Goal: Information Seeking & Learning: Find specific fact

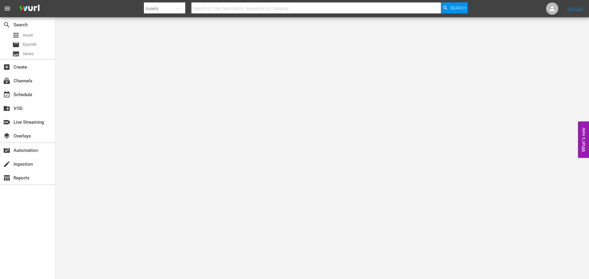
click at [231, 9] on input "text" at bounding box center [315, 8] width 249 height 15
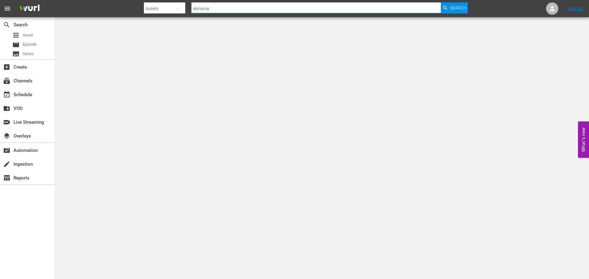
type input "skinamar"
click at [455, 7] on span "Search" at bounding box center [458, 7] width 16 height 11
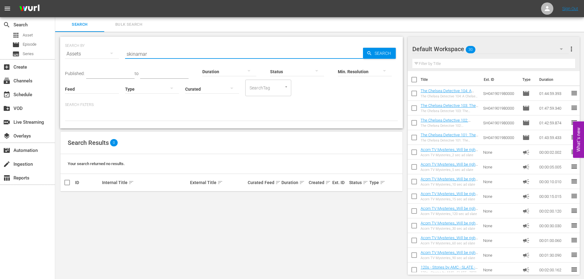
click at [146, 52] on input "skinamar" at bounding box center [244, 54] width 238 height 15
paste input "Skinamarink"
click at [377, 56] on span "Search" at bounding box center [384, 53] width 24 height 11
click at [157, 52] on input "Skinamarink" at bounding box center [244, 54] width 238 height 15
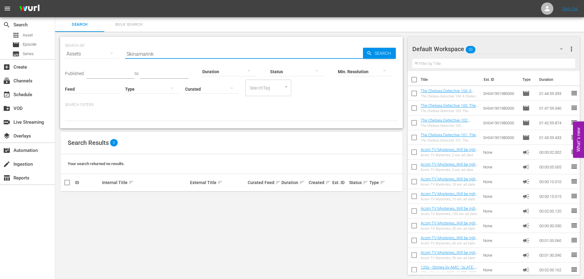
click at [157, 52] on input "Skinamarink" at bounding box center [244, 54] width 238 height 15
paste input "Watcher"
click at [372, 57] on div "Min. Resolution" at bounding box center [365, 68] width 54 height 22
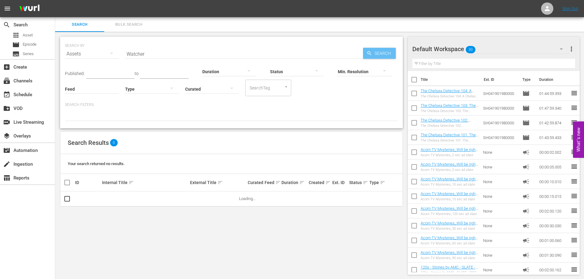
click at [377, 52] on span "Search" at bounding box center [384, 53] width 24 height 11
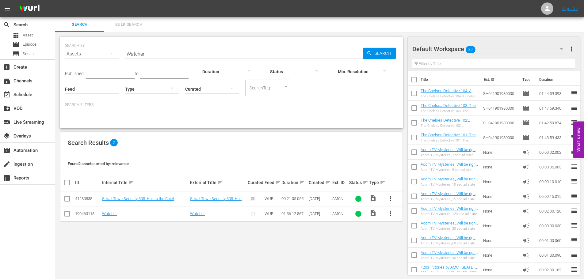
click at [181, 49] on input "Watcher" at bounding box center [244, 54] width 238 height 15
paste input "Baghead"
click at [385, 54] on span "Search" at bounding box center [384, 53] width 24 height 11
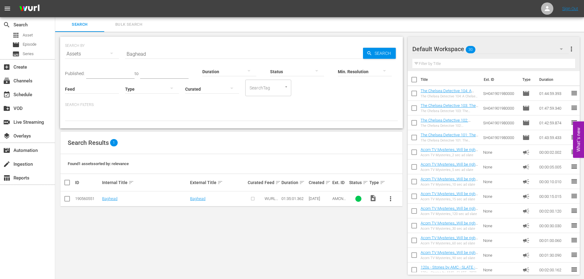
click at [164, 57] on input "Baghead" at bounding box center [244, 54] width 238 height 15
paste input "You'll Never Find M"
click at [382, 55] on span "Search" at bounding box center [384, 53] width 24 height 11
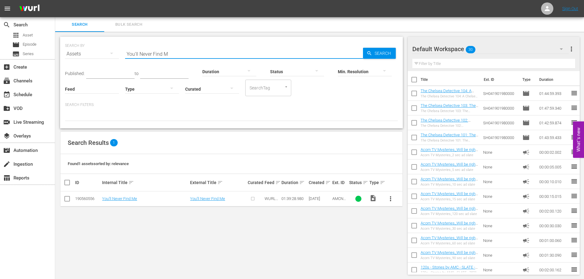
click at [172, 53] on input "You'll Never Find M" at bounding box center [244, 54] width 238 height 15
paste input "Brooklyn 45"
click at [370, 55] on icon "button" at bounding box center [370, 54] width 6 height 6
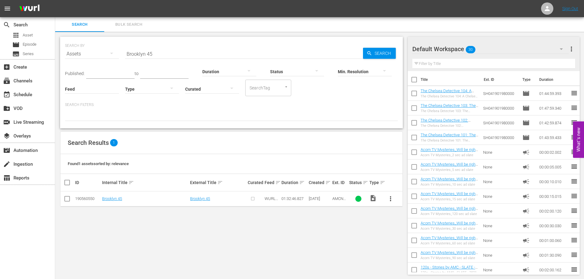
click at [175, 56] on input "Brooklyn 45" at bounding box center [244, 54] width 238 height 15
paste input "Communion Girl"
click at [389, 55] on span "Search" at bounding box center [384, 53] width 24 height 11
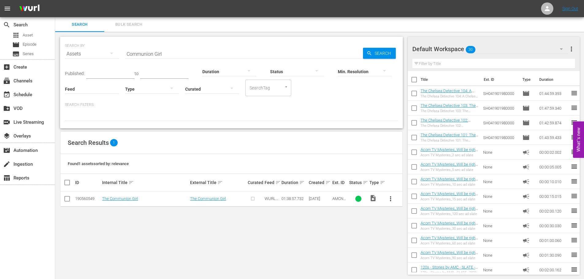
click at [175, 56] on input "Communion Girl" at bounding box center [244, 54] width 238 height 15
paste input "Warning: Do Not Play"
click at [385, 52] on span "Search" at bounding box center [384, 53] width 24 height 11
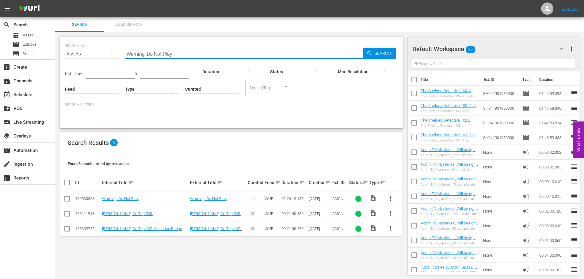
click at [172, 47] on input "Warning: Do Not Play" at bounding box center [244, 54] width 238 height 15
click at [172, 56] on input "Warning: Do Not Play" at bounding box center [244, 54] width 238 height 15
paste input "Nightshifter"
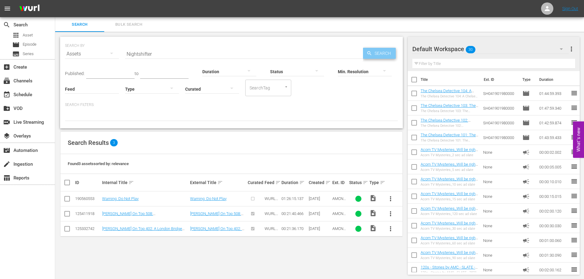
click at [375, 49] on span "Search" at bounding box center [384, 53] width 24 height 11
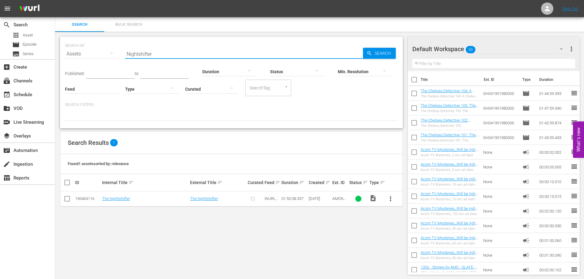
click at [172, 55] on input "Nightshifter" at bounding box center [244, 54] width 238 height 15
click at [148, 53] on input "Nightshifter" at bounding box center [244, 54] width 238 height 15
paste input "Murder Before Evensong"
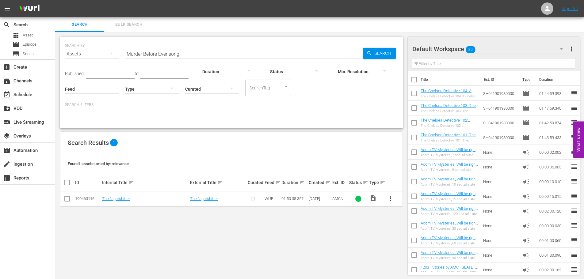
click at [401, 54] on div "SEARCH BY Search By Assets Search ID, Title, Description, Keywords, or Category…" at bounding box center [231, 83] width 343 height 92
click at [389, 52] on span "Search" at bounding box center [384, 53] width 24 height 11
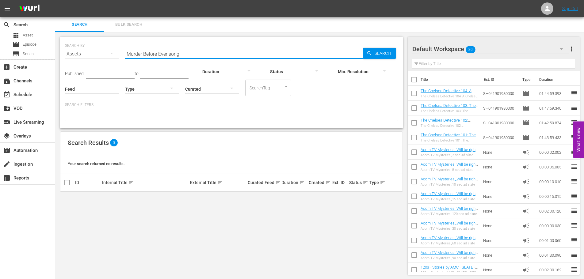
click at [162, 53] on input "Murder Before Evensong" at bounding box center [244, 54] width 238 height 15
paste input "Red Ki"
click at [382, 50] on span "Search" at bounding box center [384, 53] width 24 height 11
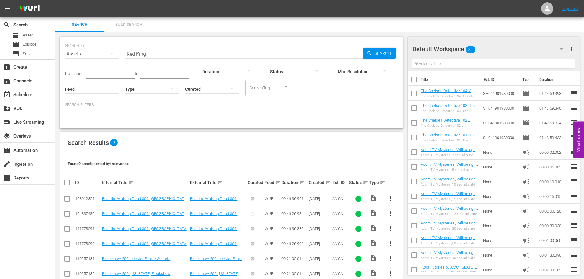
click at [163, 52] on input "Red King" at bounding box center [244, 54] width 238 height 15
paste input "Dead Still"
click at [374, 53] on span "Search" at bounding box center [384, 53] width 24 height 11
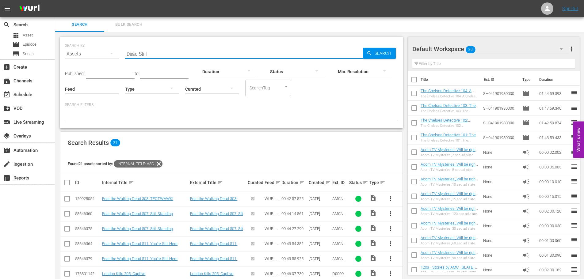
click at [170, 55] on input "Dead Still" at bounding box center [244, 54] width 238 height 15
paste input "Foyle's War"
click at [379, 49] on span "Search" at bounding box center [384, 53] width 24 height 11
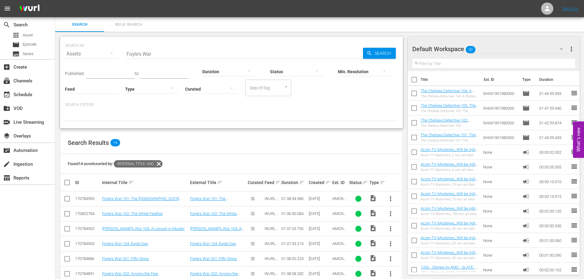
click at [133, 52] on input "Foyle's War" at bounding box center [244, 54] width 238 height 15
click at [134, 52] on input "Foyle's War" at bounding box center [244, 54] width 238 height 15
click at [135, 52] on input "Foyle's War" at bounding box center [244, 54] width 238 height 15
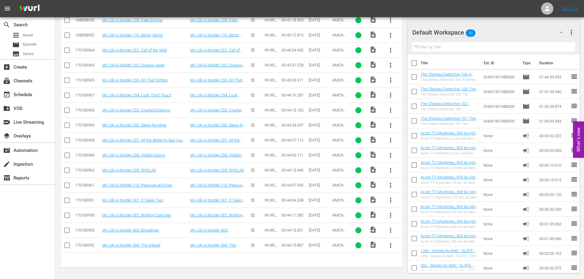
scroll to position [840, 0]
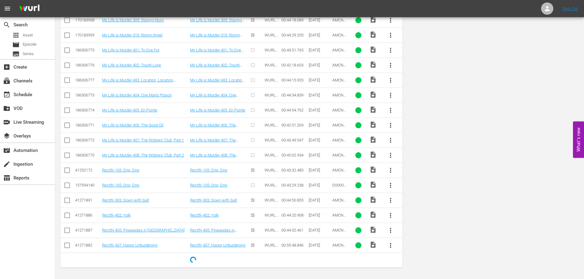
drag, startPoint x: 162, startPoint y: 175, endPoint x: 135, endPoint y: -8, distance: 185.3
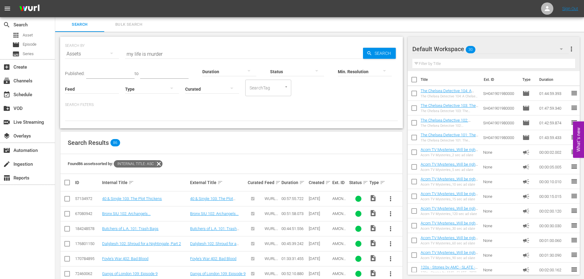
click at [178, 55] on input "my life is murder" at bounding box center [244, 54] width 238 height 15
type input "skinamar"
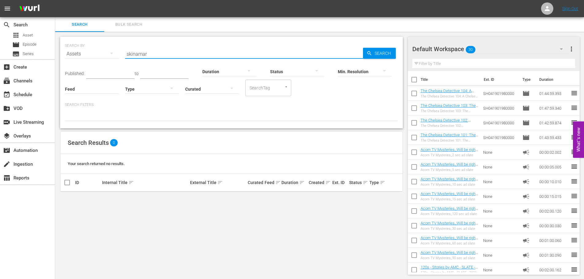
click at [378, 48] on div "SEARCH BY Search By Assets Search ID, Title, Description, Keywords, or Category…" at bounding box center [231, 50] width 333 height 22
click at [378, 49] on span "Search" at bounding box center [384, 53] width 24 height 11
click at [379, 51] on span "Search" at bounding box center [384, 53] width 24 height 11
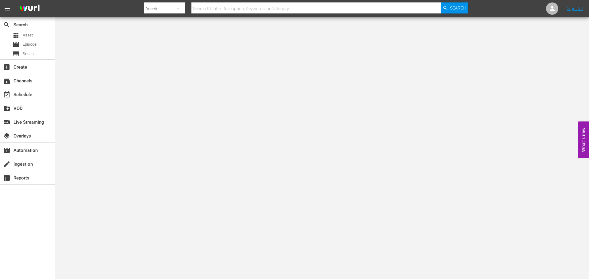
click at [243, 10] on input "text" at bounding box center [315, 8] width 249 height 15
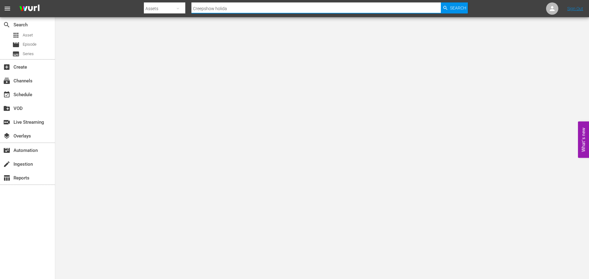
type input "Creepshow holiday"
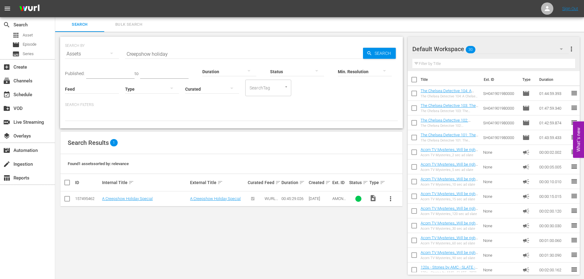
click at [203, 53] on input "Creepshow holiday" at bounding box center [244, 54] width 238 height 15
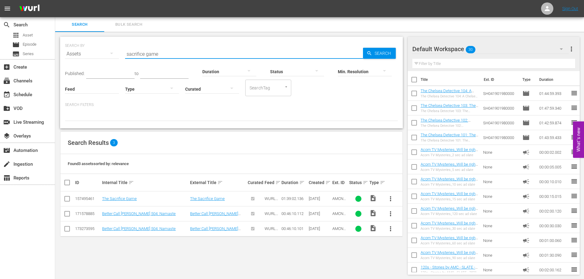
click at [203, 53] on input "sacrifice game" at bounding box center [244, 54] width 238 height 15
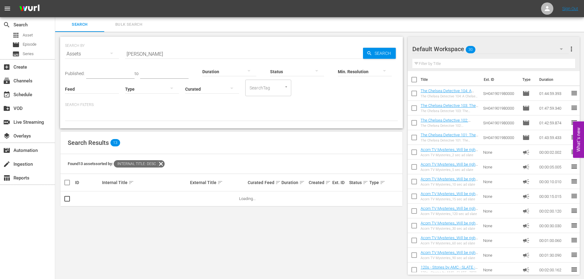
click at [129, 184] on span "sort" at bounding box center [132, 183] width 6 height 6
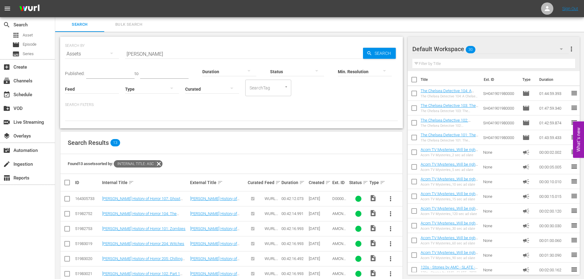
click at [185, 54] on input "eli roth" at bounding box center [244, 54] width 238 height 15
paste input "Christmas Bloody Christmas"
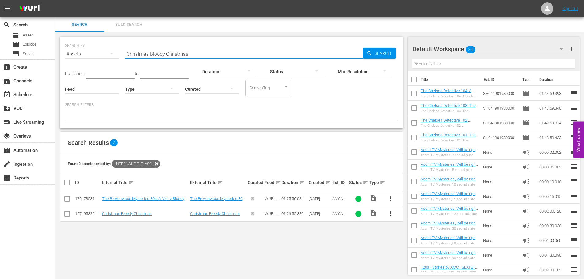
click at [193, 57] on input "Christmas Bloody Christmas" at bounding box center [244, 54] width 238 height 15
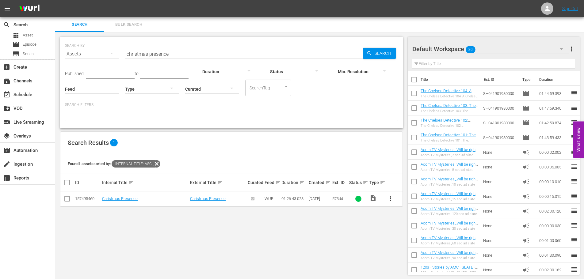
click at [158, 51] on input "christmas presence" at bounding box center [244, 54] width 238 height 15
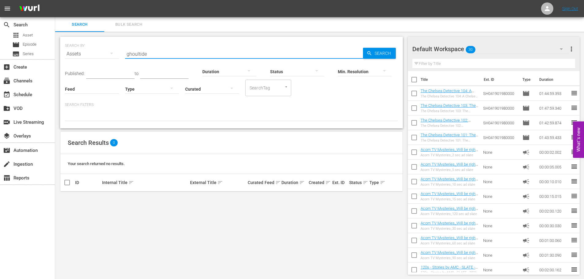
click at [158, 50] on input "ghoultide" at bounding box center [244, 54] width 238 height 15
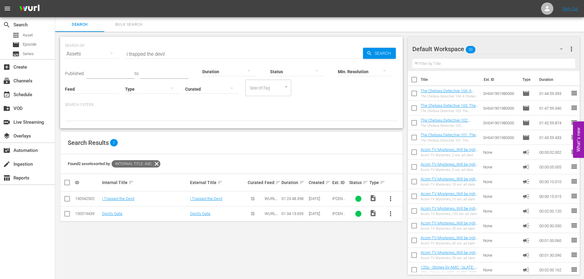
click at [178, 51] on input "i trapped the devil" at bounding box center [244, 54] width 238 height 15
paste input "Apology, The"
click at [390, 50] on span "Search" at bounding box center [384, 53] width 24 height 11
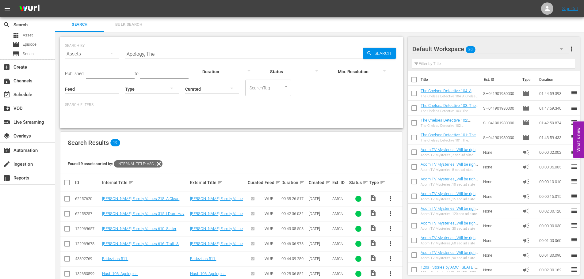
drag, startPoint x: 164, startPoint y: 164, endPoint x: 156, endPoint y: 21, distance: 143.8
click at [156, 52] on input "Apology, The" at bounding box center [244, 54] width 238 height 15
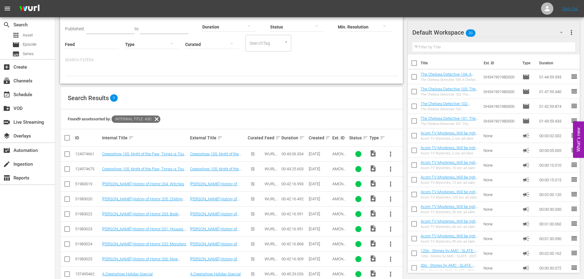
scroll to position [31, 0]
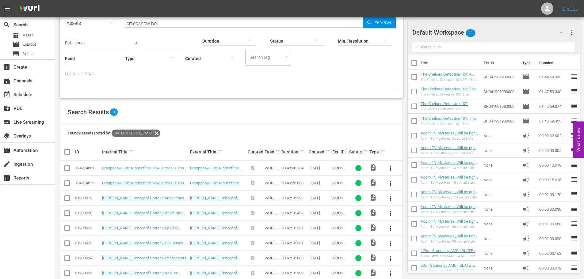
click at [162, 25] on input "creepshow hol" at bounding box center [244, 23] width 238 height 15
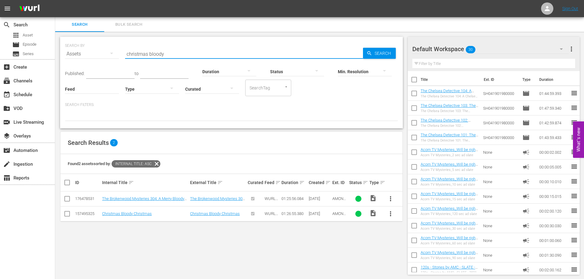
click at [166, 51] on input "christmas bloody" at bounding box center [244, 54] width 238 height 15
paste input "Christmas Presence"
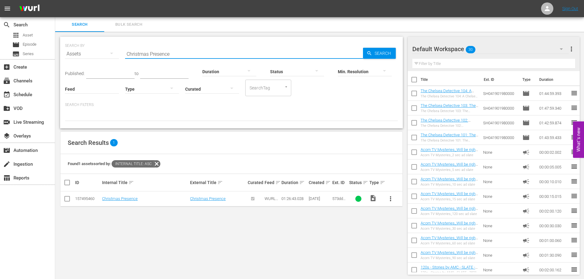
click at [179, 53] on input "Christmas Presence" at bounding box center [244, 54] width 238 height 15
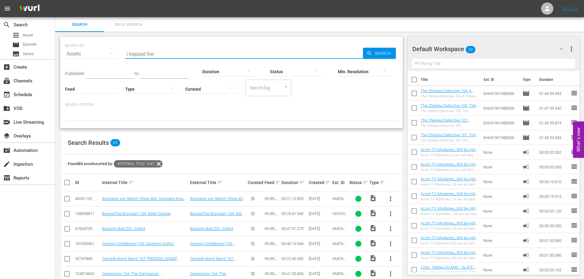
click at [169, 55] on input "i trapped the" at bounding box center [244, 54] width 238 height 15
click at [371, 59] on div "Min. Resolution" at bounding box center [365, 68] width 54 height 22
click at [376, 54] on span "Search" at bounding box center [384, 53] width 24 height 11
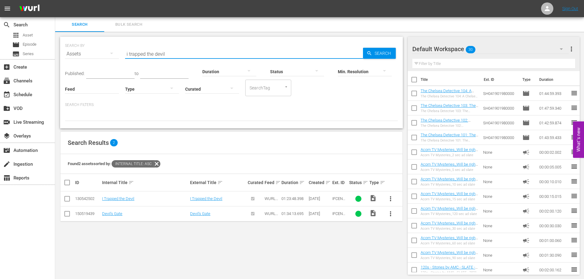
click at [171, 57] on input "i trapped the devil" at bounding box center [244, 54] width 238 height 15
type input "apology"
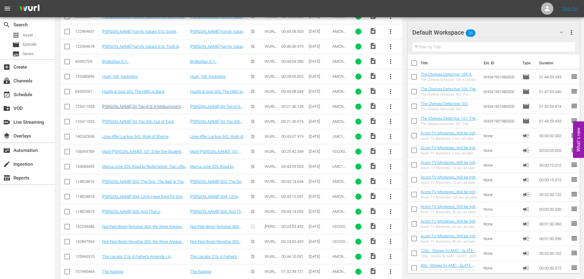
scroll to position [209, 0]
